Goal: Check status: Check status

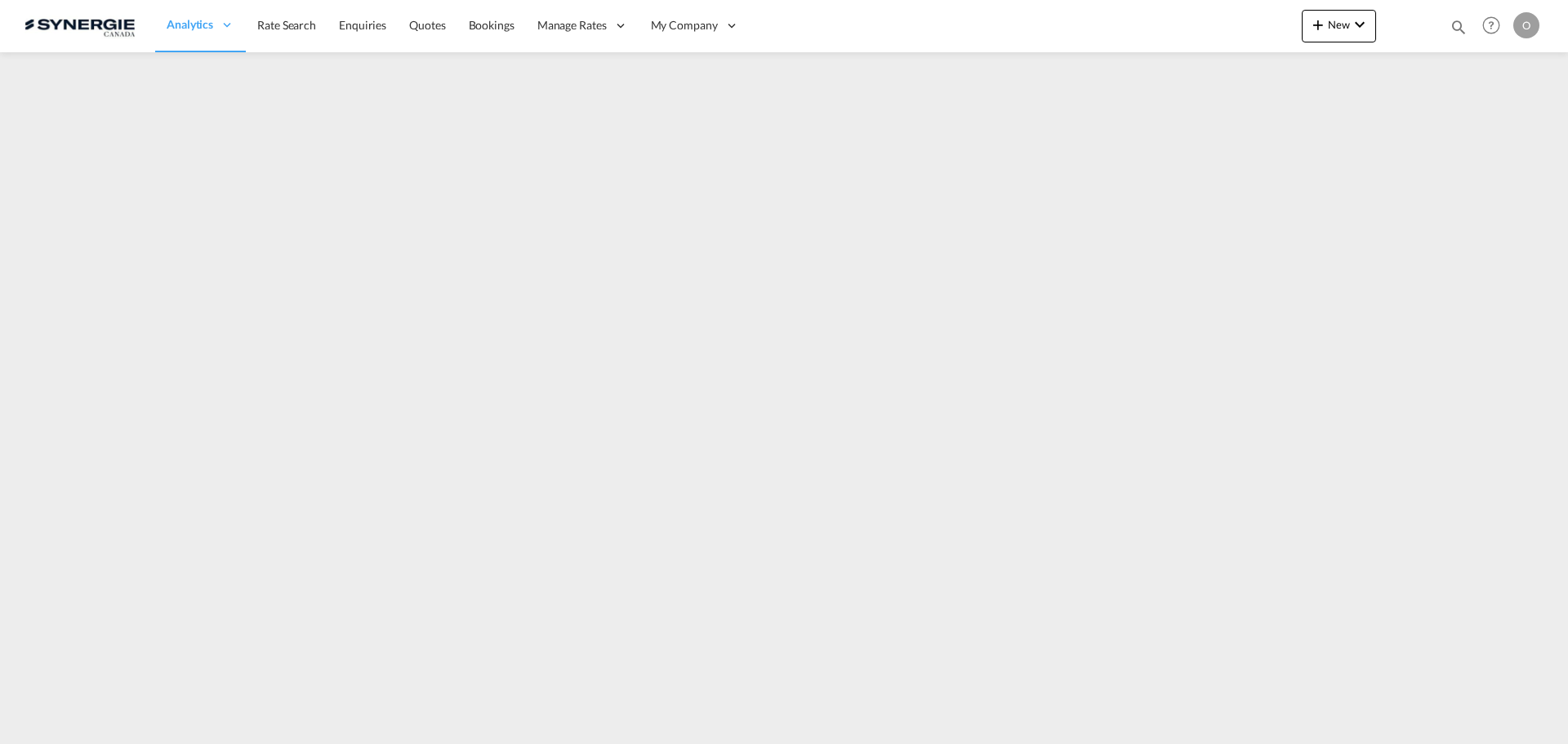
click at [1459, 28] on md-icon "icon-magnify" at bounding box center [1458, 27] width 18 height 18
click at [1183, 27] on select "Bookings Quotes Enquiries" at bounding box center [1198, 27] width 78 height 29
select select "Quotes"
click at [1160, 12] on select "Bookings Quotes Enquiries" at bounding box center [1198, 27] width 78 height 29
click at [1295, 28] on input at bounding box center [1335, 26] width 203 height 28
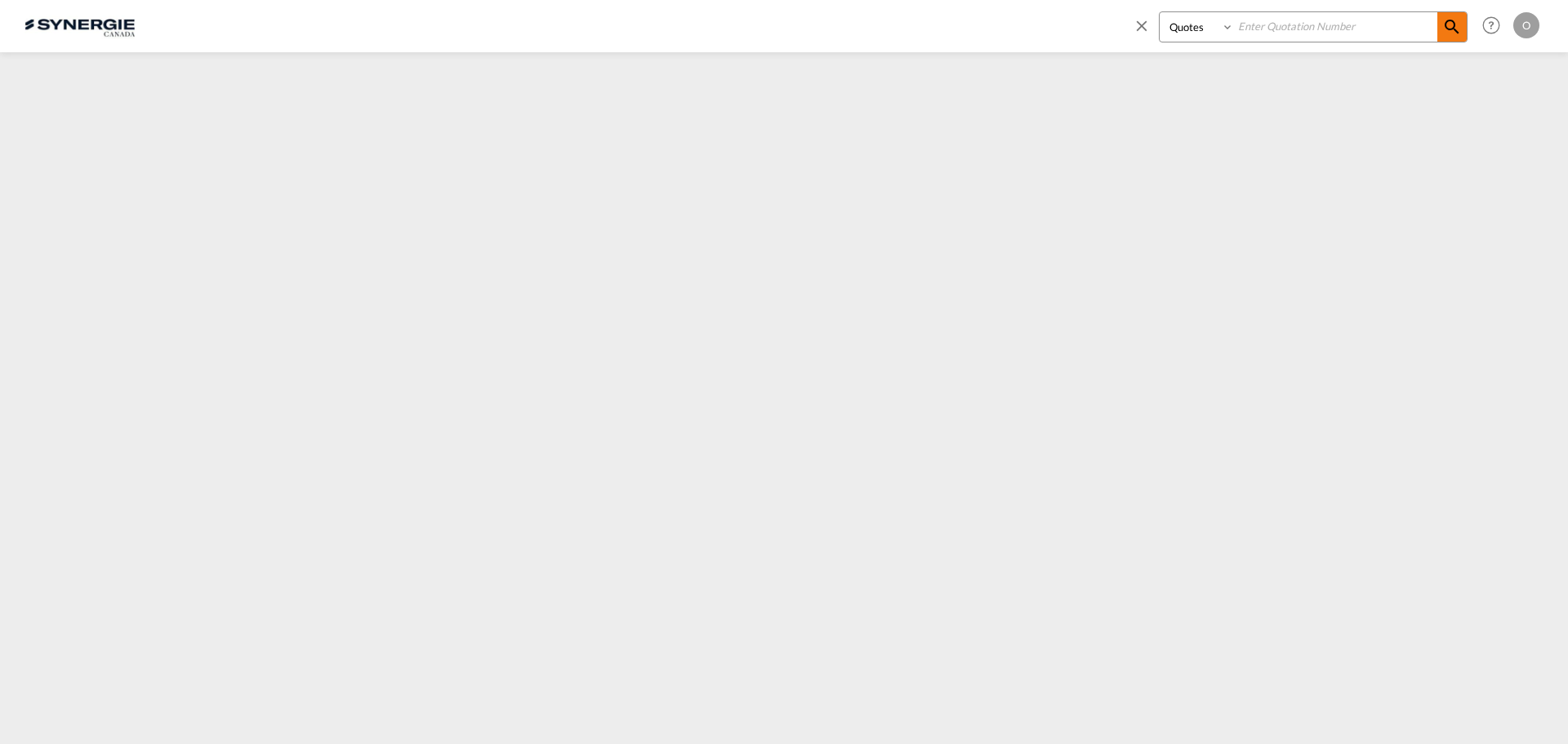
paste input "SYC000014127"
type input "SYC000014127"
click at [1451, 26] on md-icon "icon-magnify" at bounding box center [1452, 27] width 20 height 20
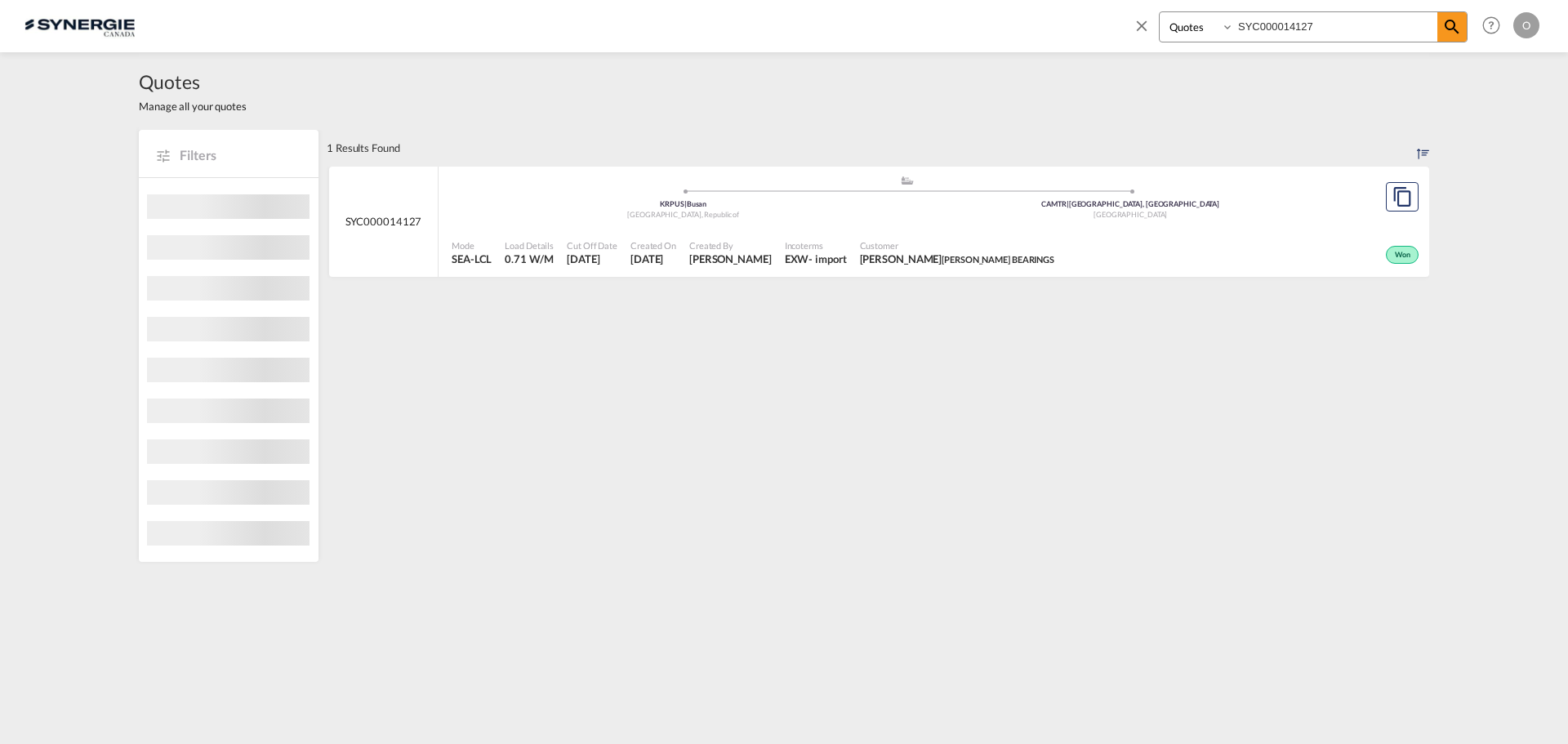
click at [827, 249] on div "Incoterms EXW - import" at bounding box center [815, 253] width 75 height 41
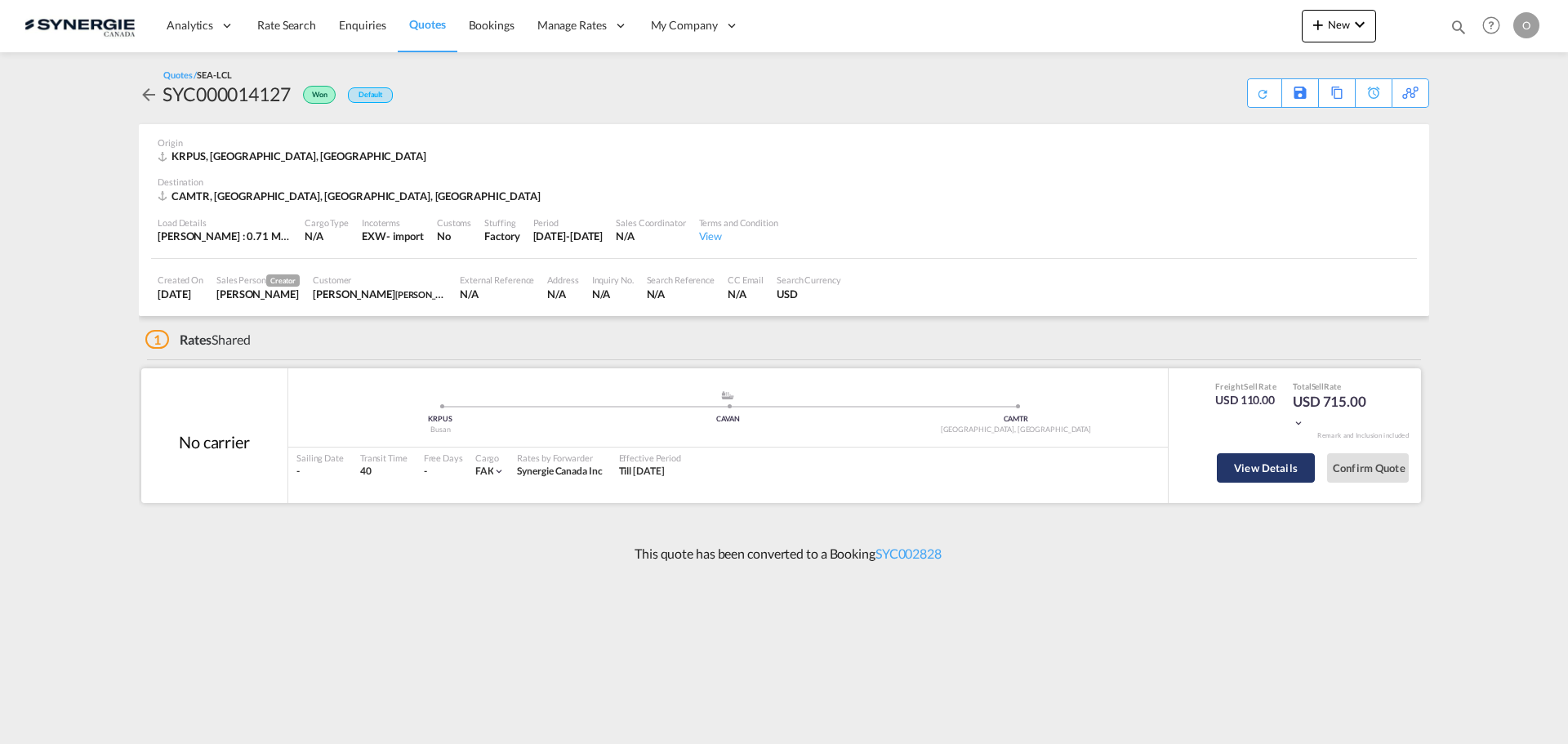
click at [1238, 470] on button "View Details" at bounding box center [1266, 468] width 98 height 29
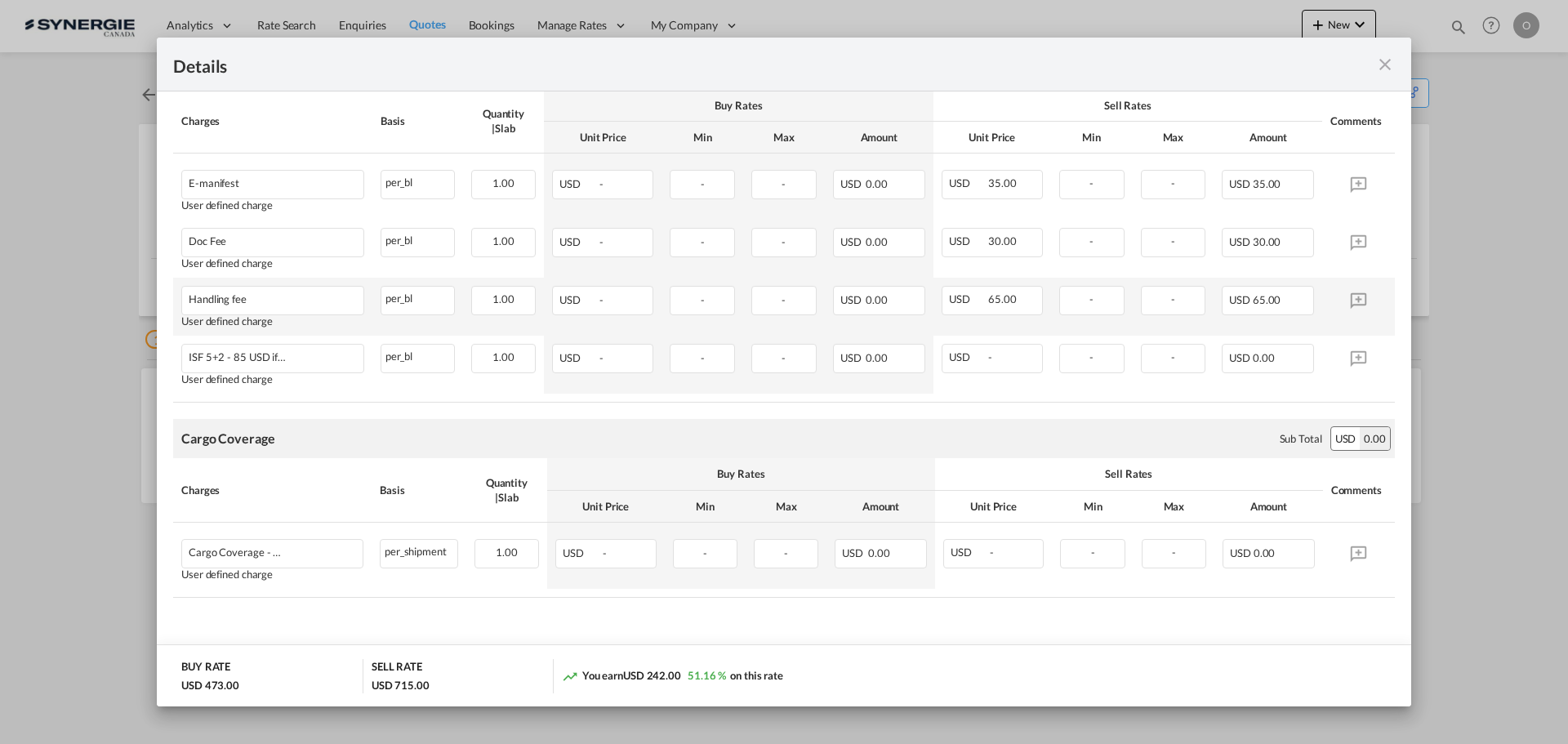
scroll to position [1010, 0]
